Goal: Navigation & Orientation: Find specific page/section

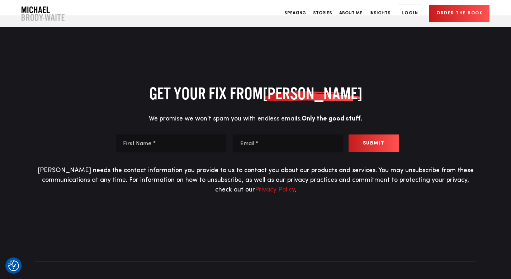
scroll to position [3530, 0]
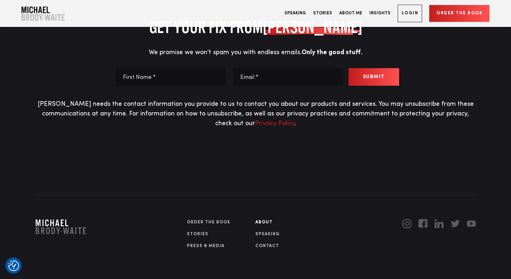
click at [438, 219] on img "Linkedin" at bounding box center [438, 223] width 9 height 9
